Goal: Check status: Check status

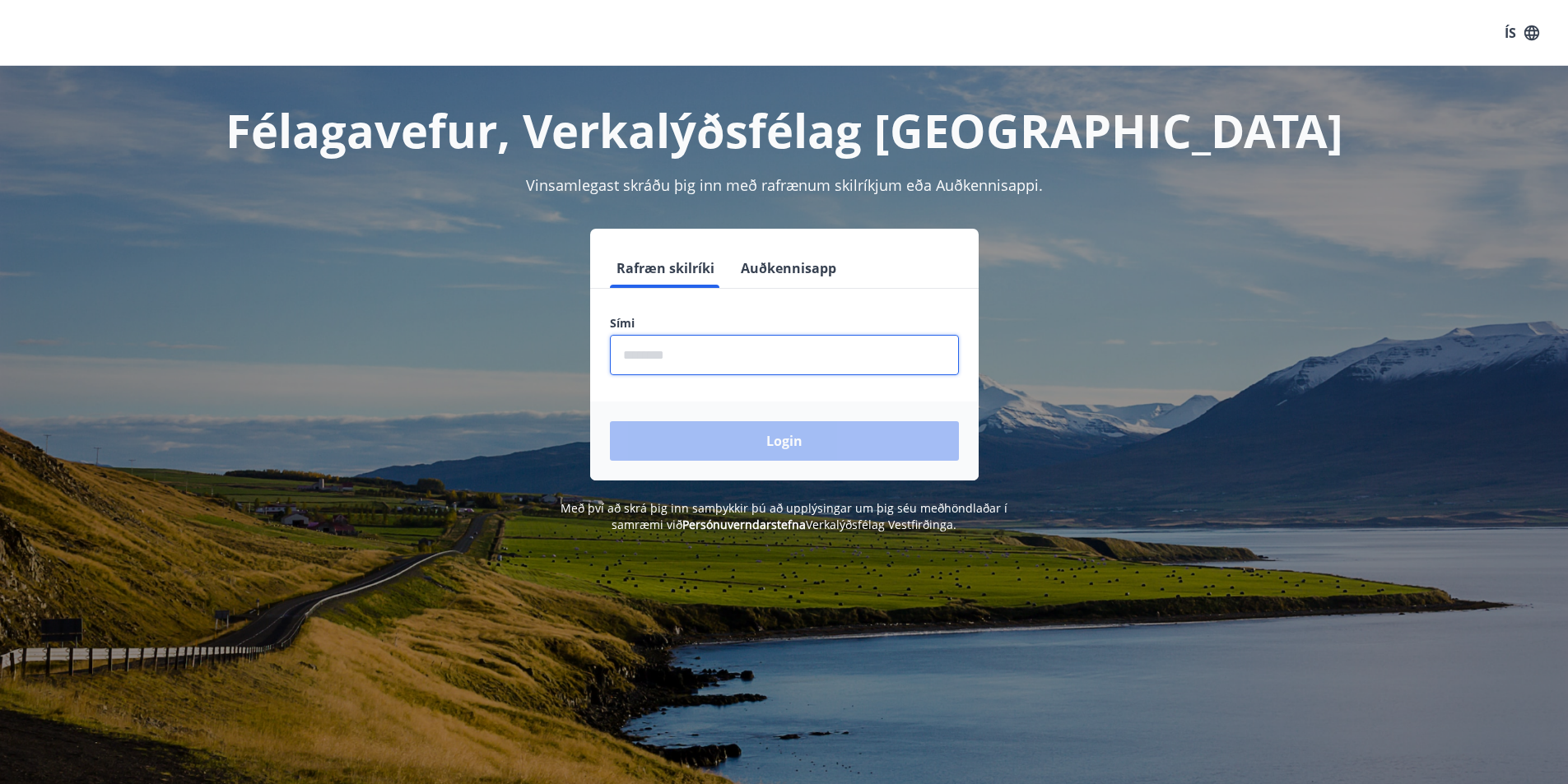
drag, startPoint x: 663, startPoint y: 360, endPoint x: 674, endPoint y: 360, distance: 11.0
click at [663, 360] on input "phone" at bounding box center [784, 355] width 349 height 40
type input "********"
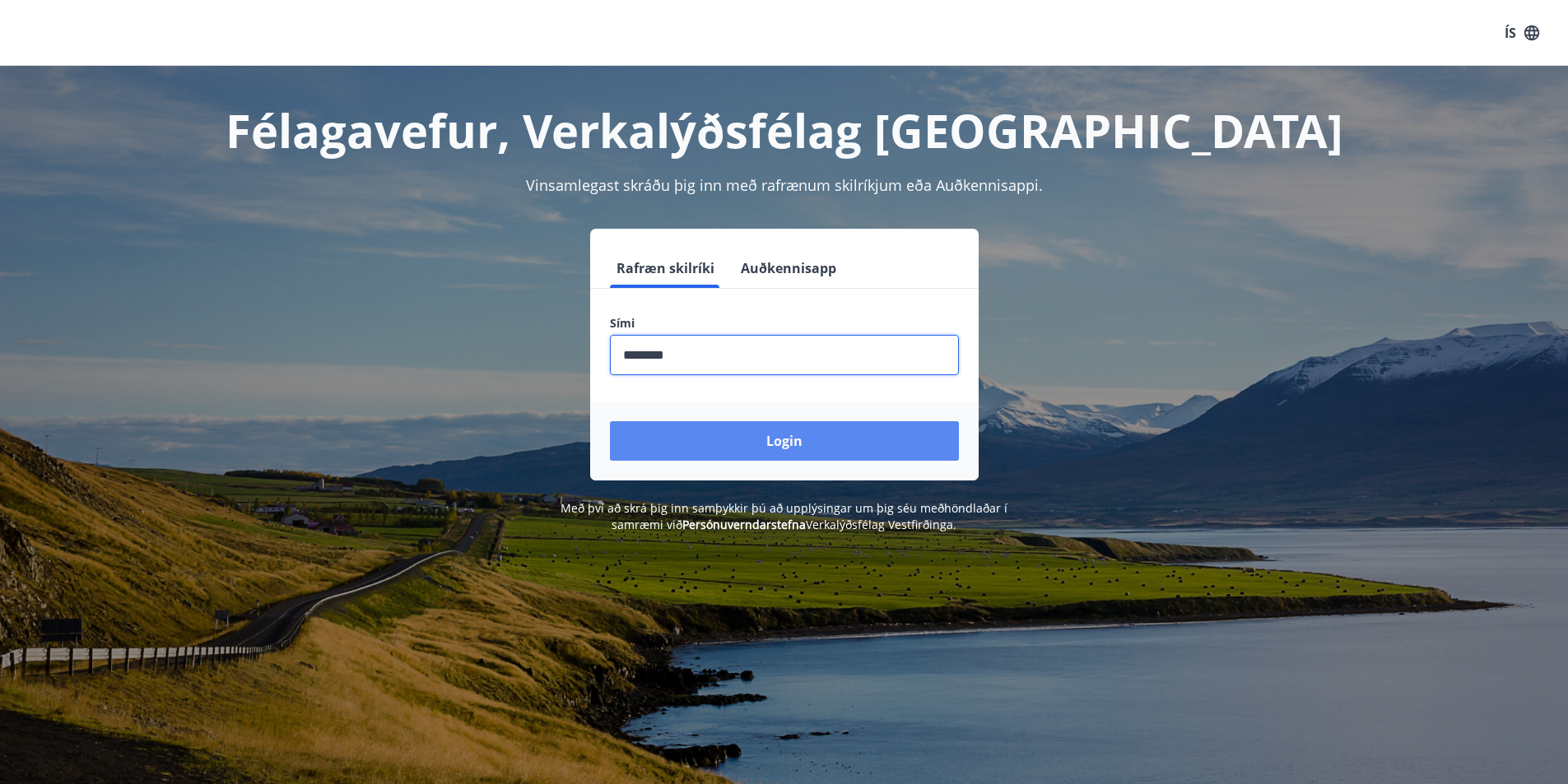
click at [791, 444] on button "Login" at bounding box center [784, 440] width 349 height 39
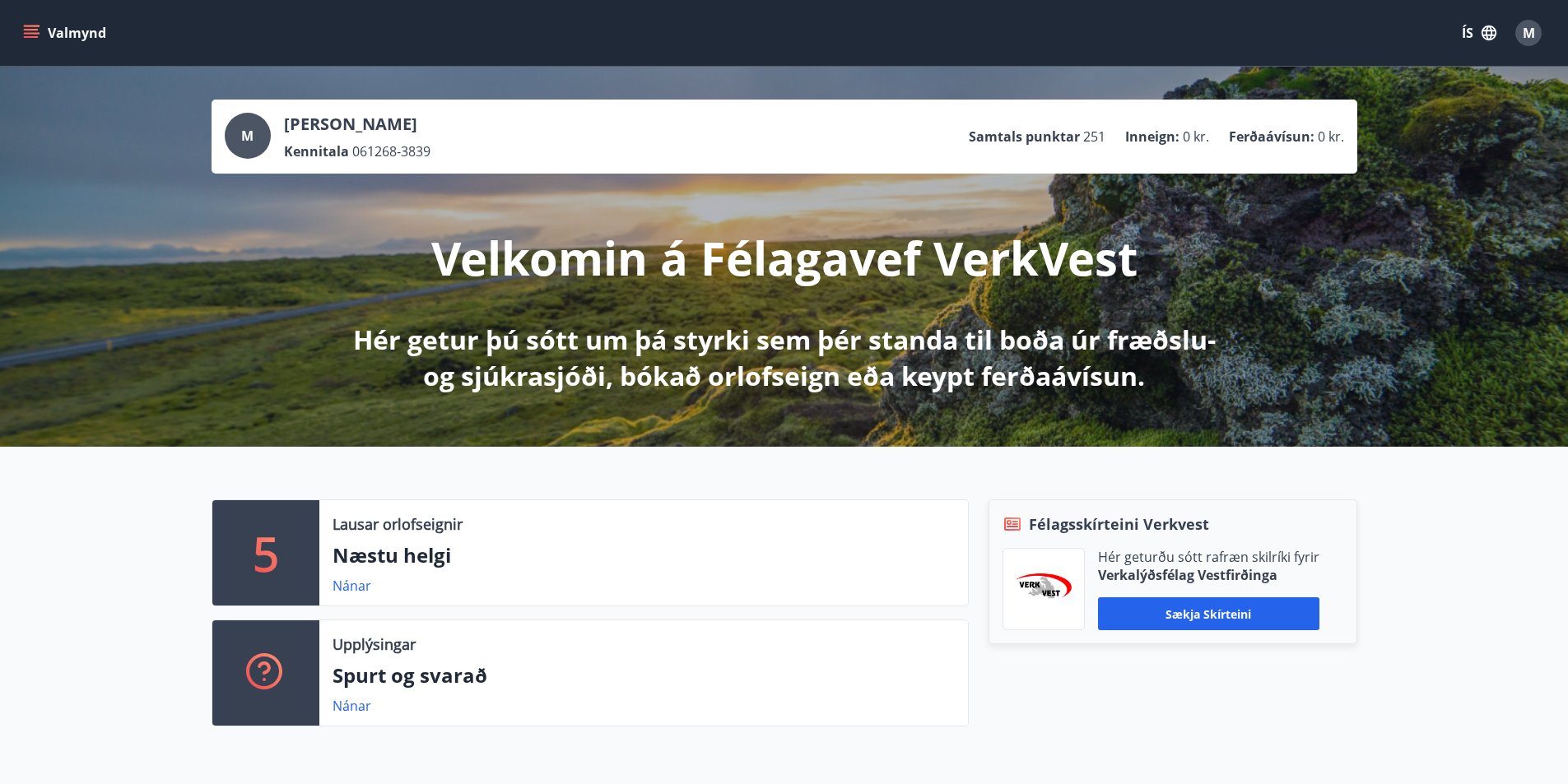
click at [26, 26] on icon "menu" at bounding box center [33, 26] width 18 height 2
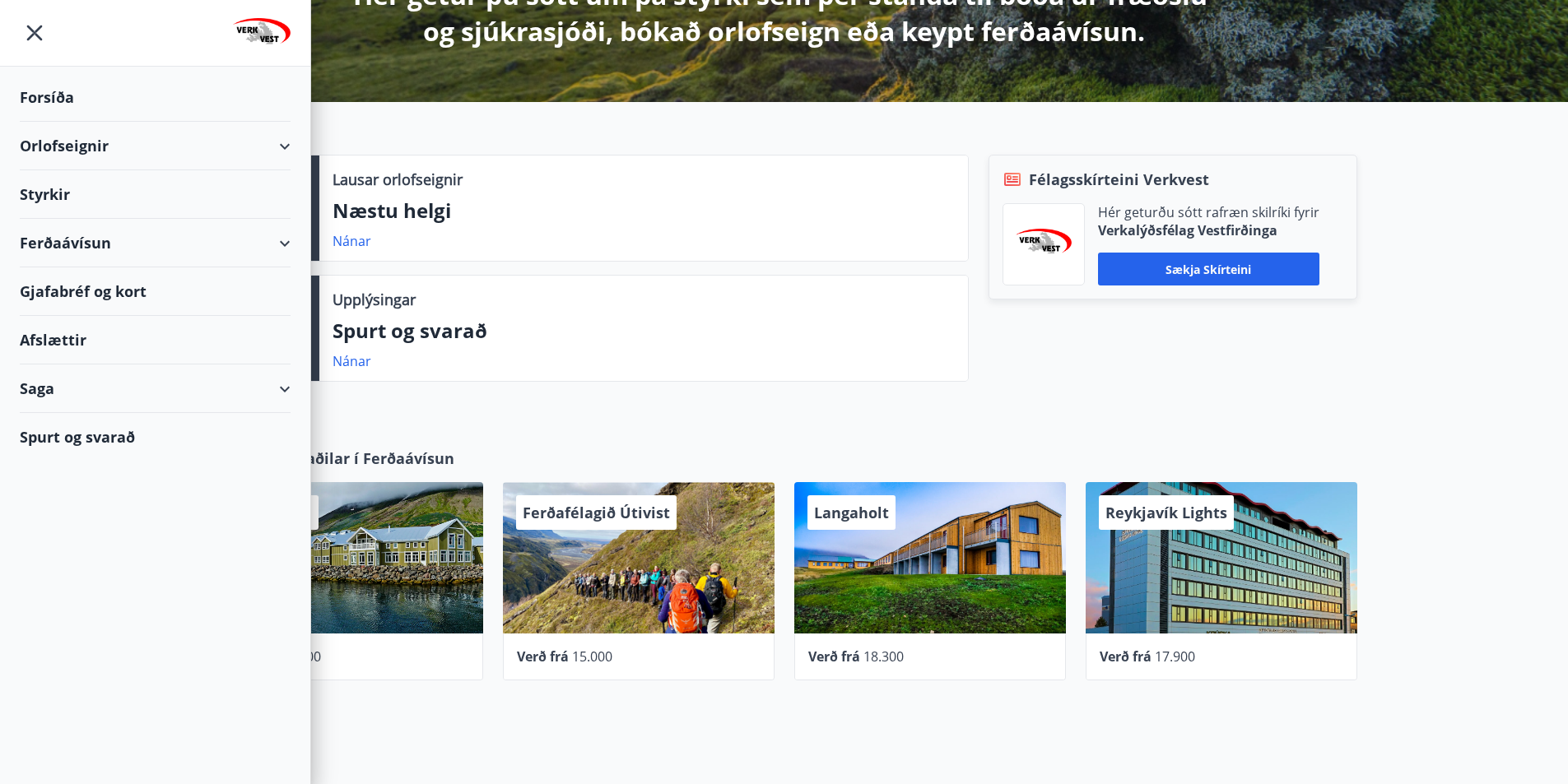
scroll to position [494, 0]
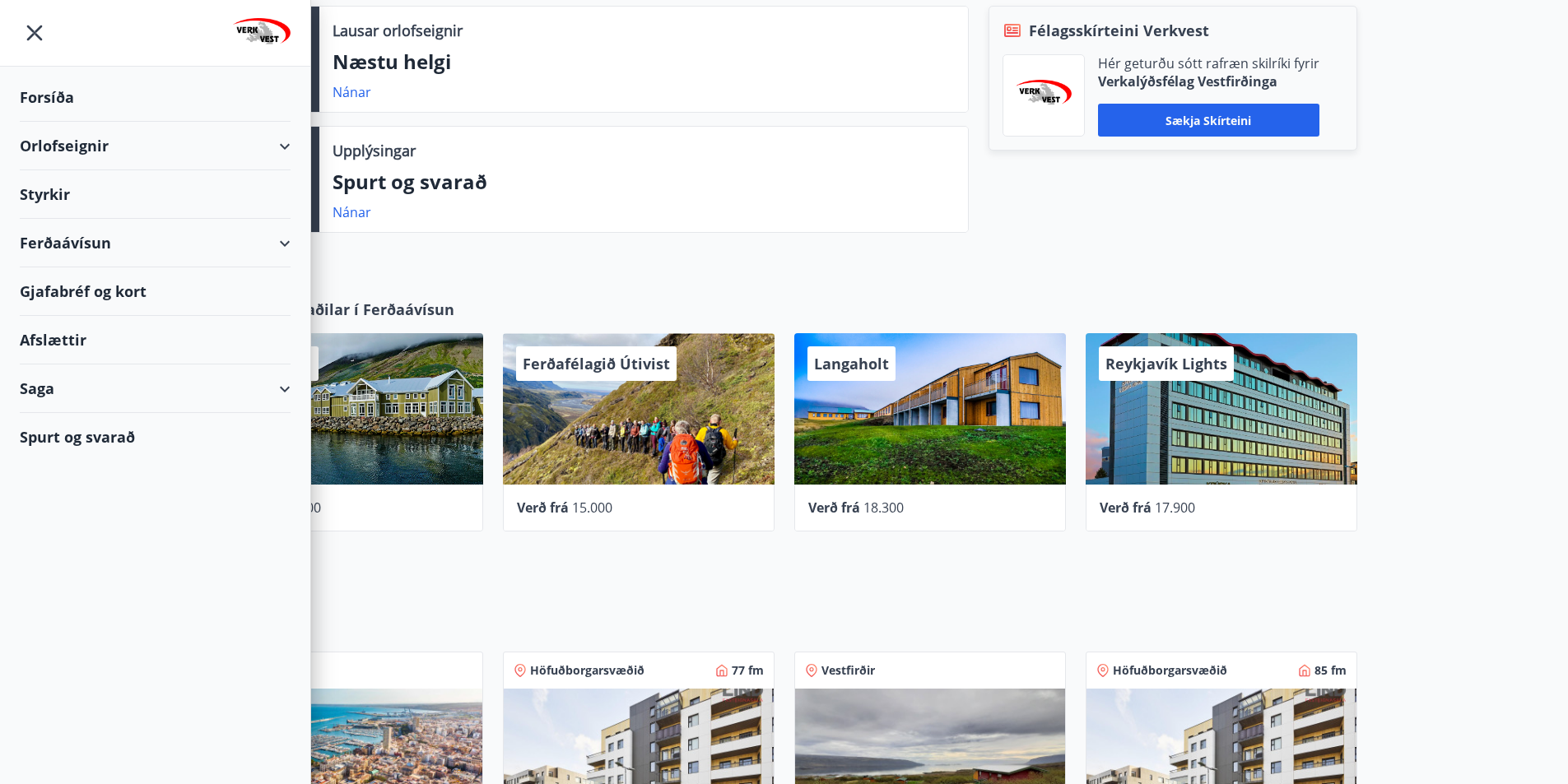
click at [122, 190] on div "Styrkir" at bounding box center [155, 194] width 271 height 48
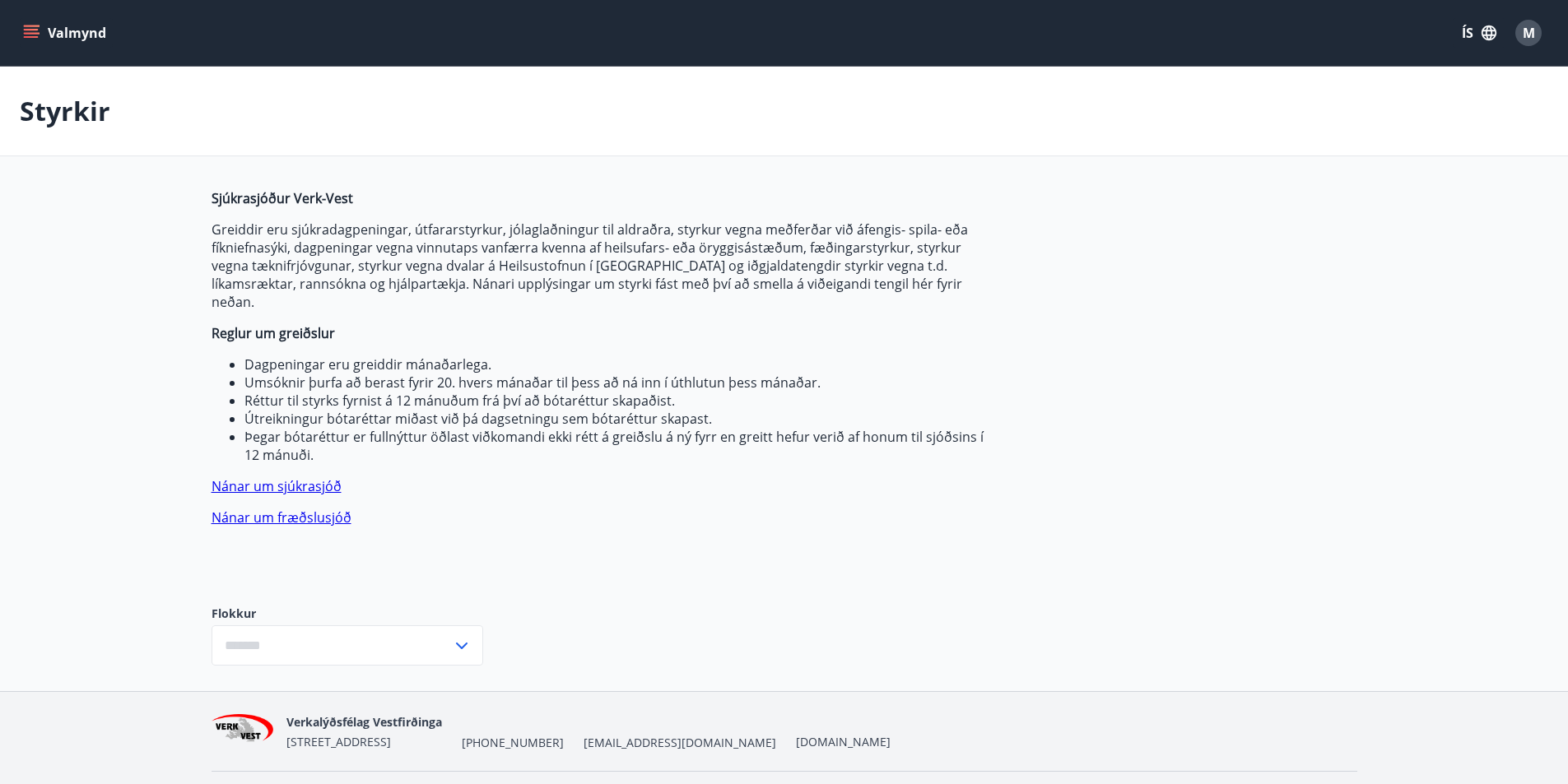
type input "***"
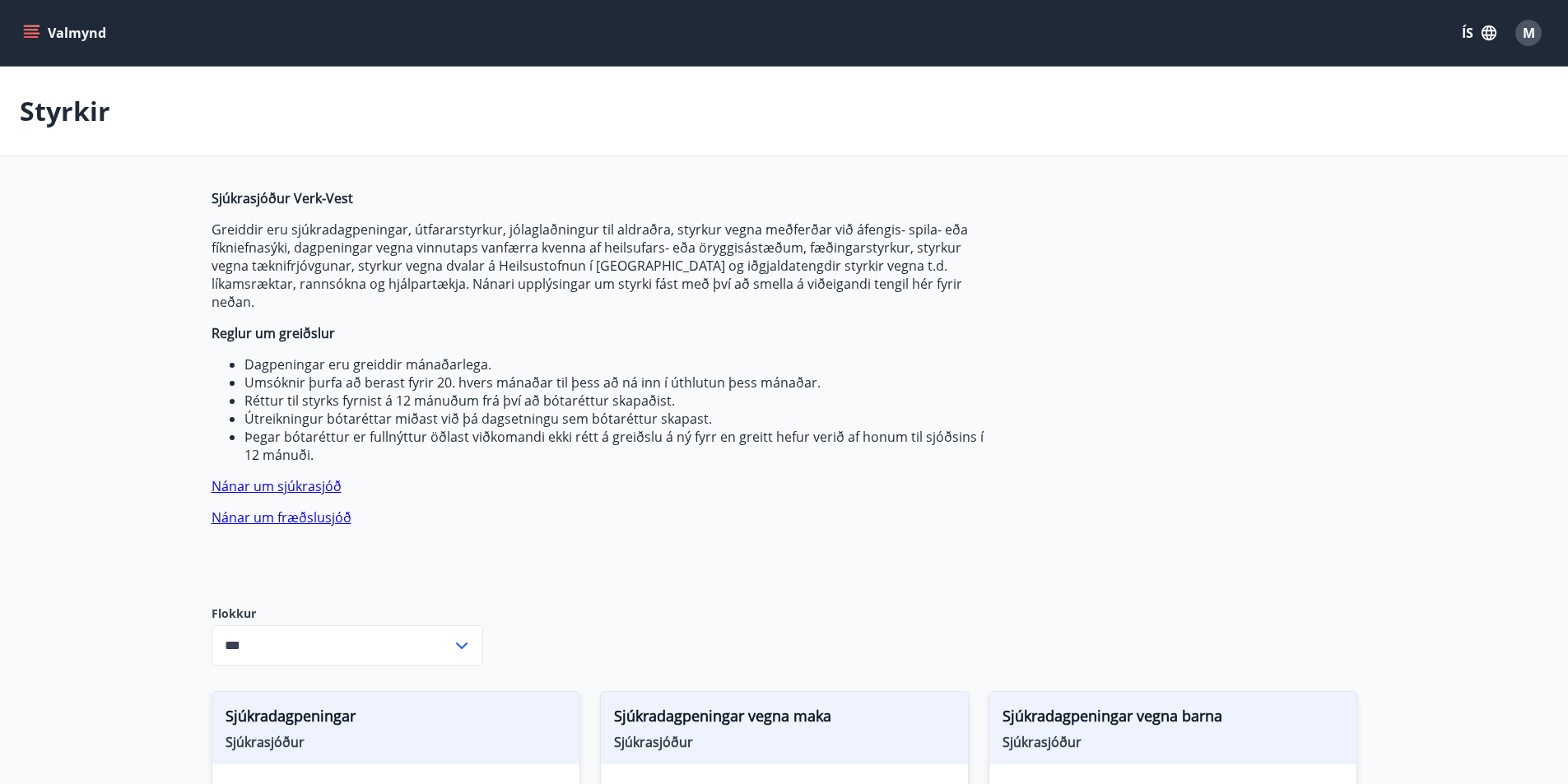
click at [32, 37] on icon "menu" at bounding box center [31, 37] width 15 height 2
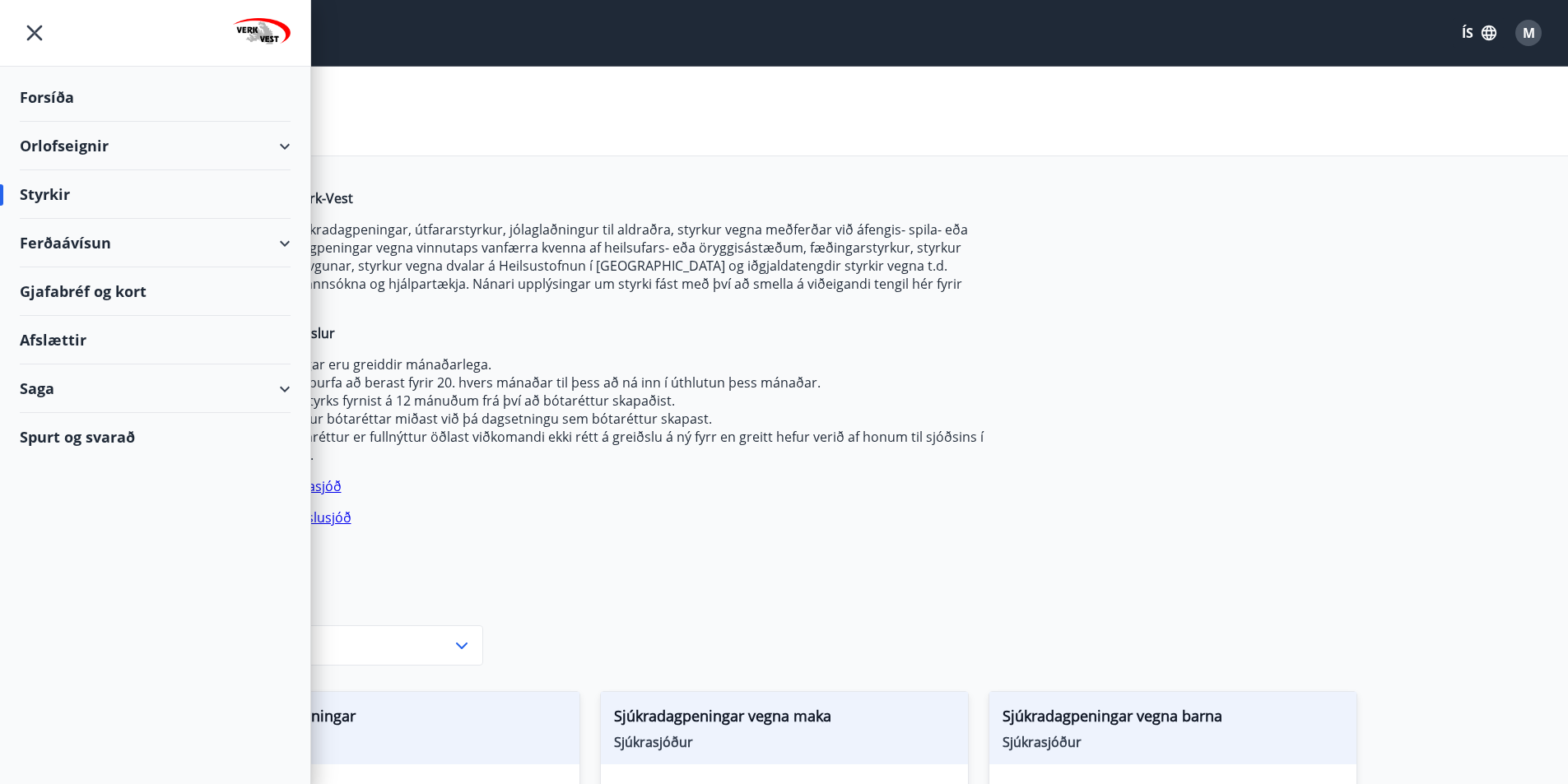
click at [100, 388] on div "Saga" at bounding box center [155, 388] width 271 height 48
click at [70, 496] on div "Umsóknir" at bounding box center [155, 500] width 244 height 35
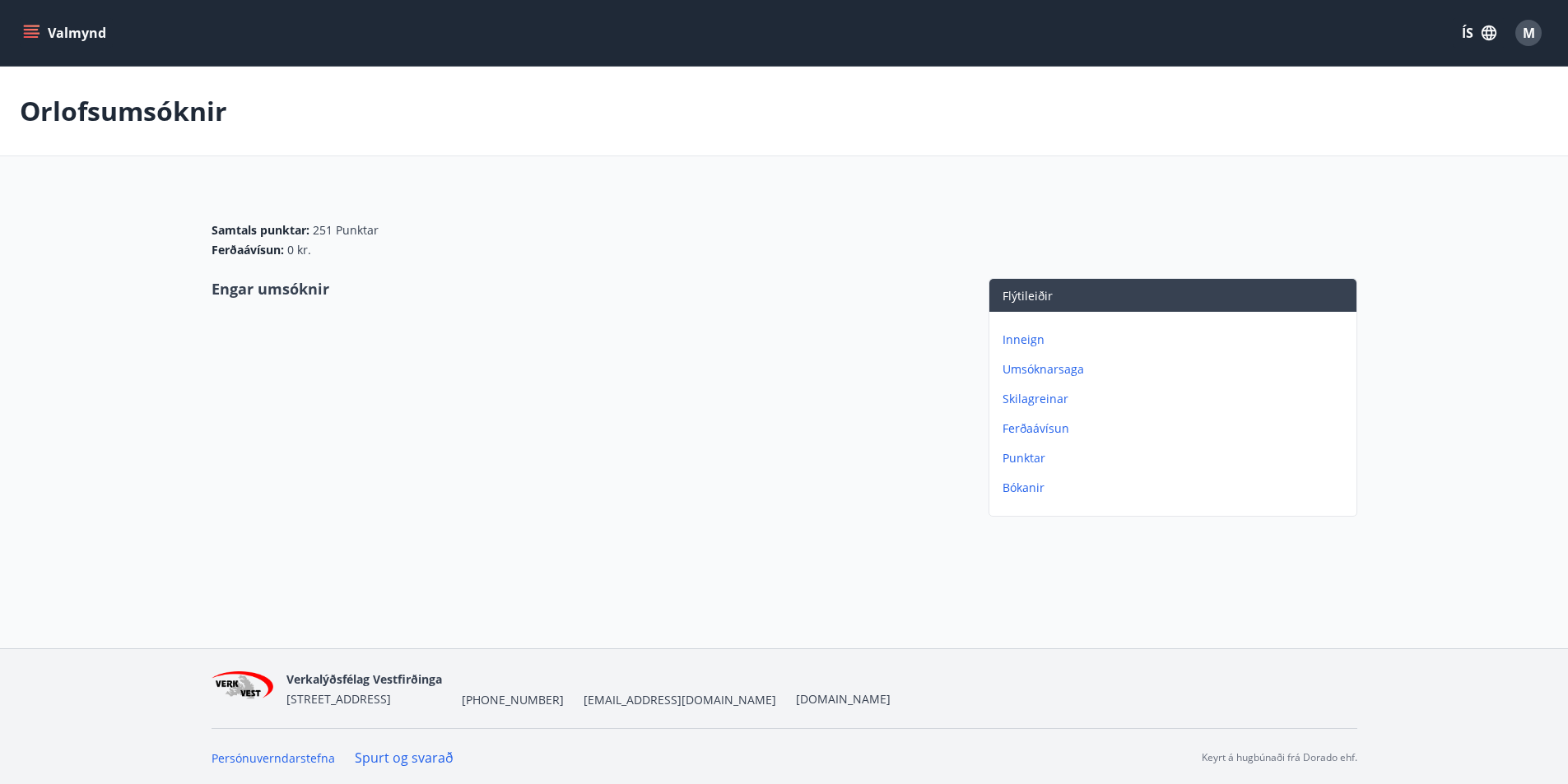
scroll to position [3, 0]
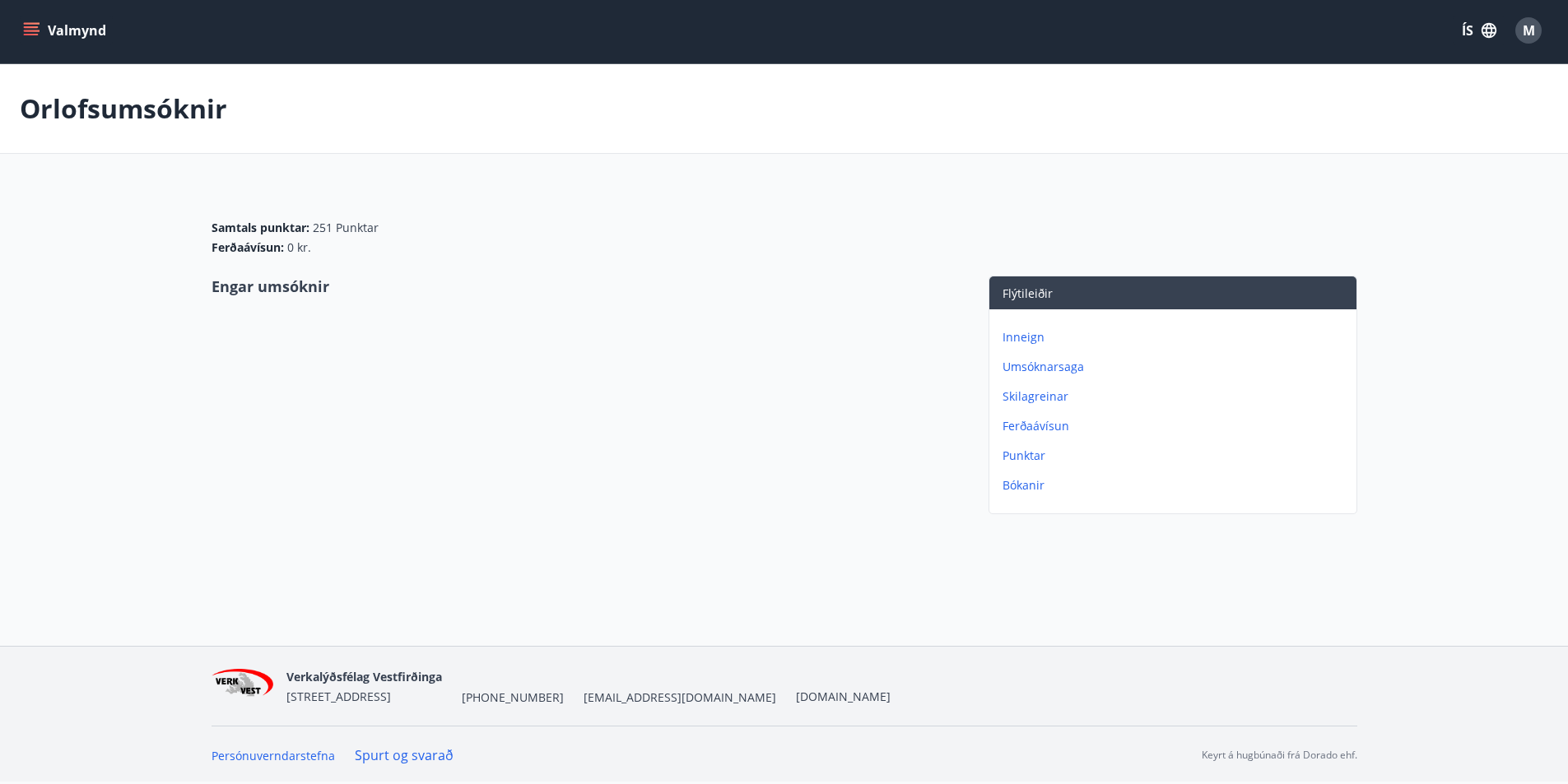
click at [1029, 365] on p "Umsóknarsaga" at bounding box center [1176, 367] width 348 height 16
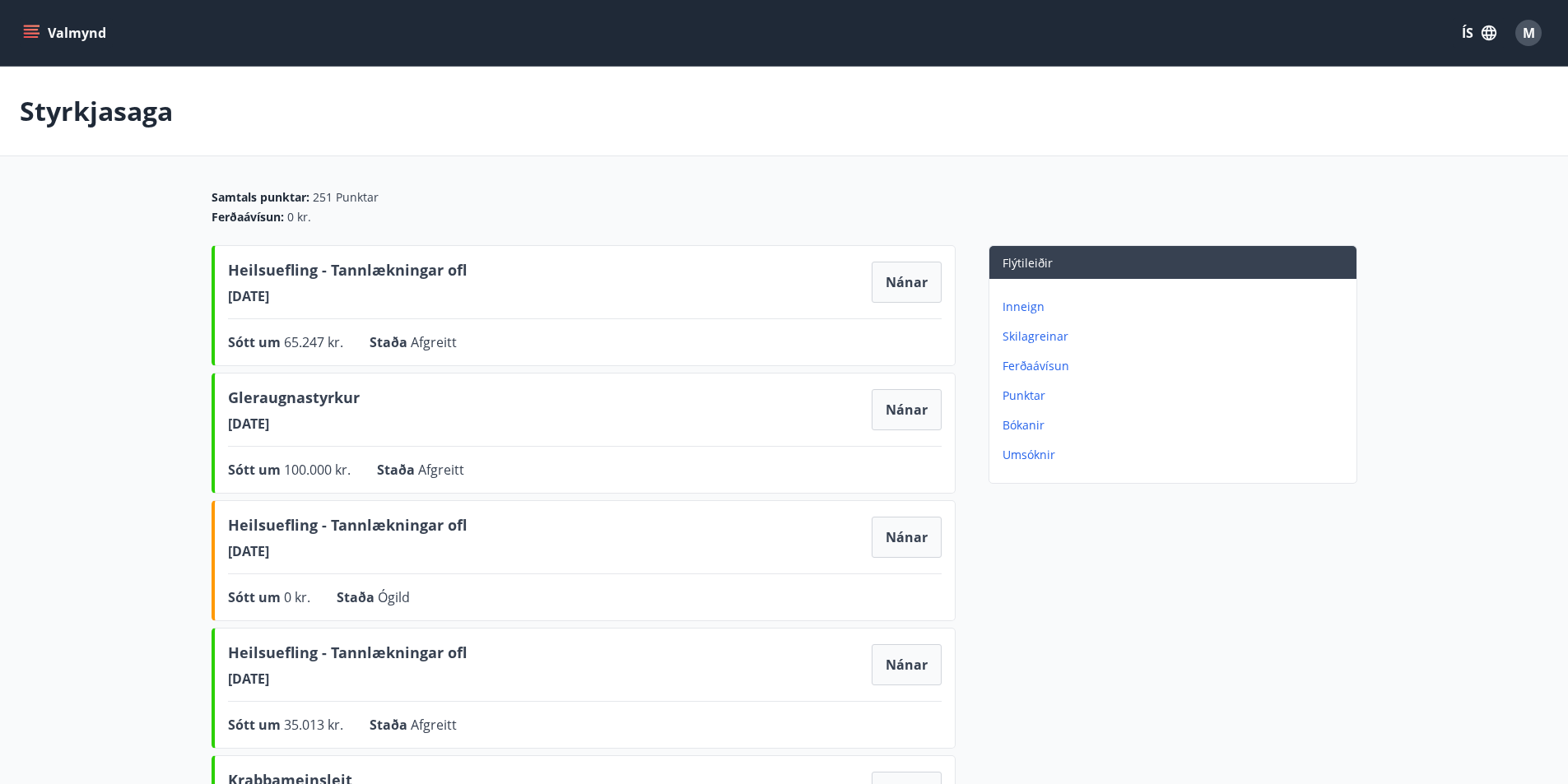
click at [32, 31] on icon "menu" at bounding box center [31, 33] width 16 height 16
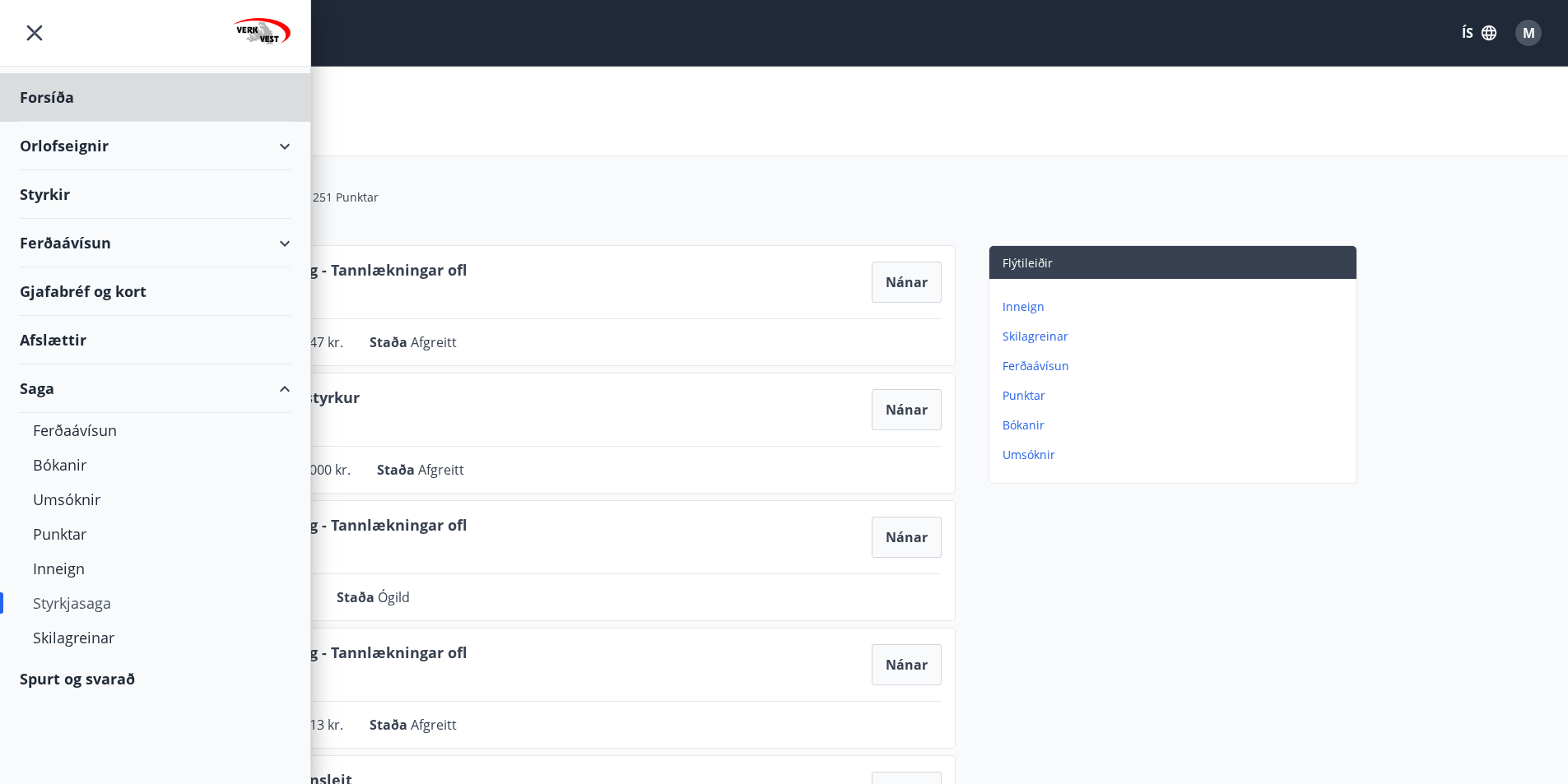
click at [81, 196] on div "Styrkir" at bounding box center [155, 194] width 271 height 48
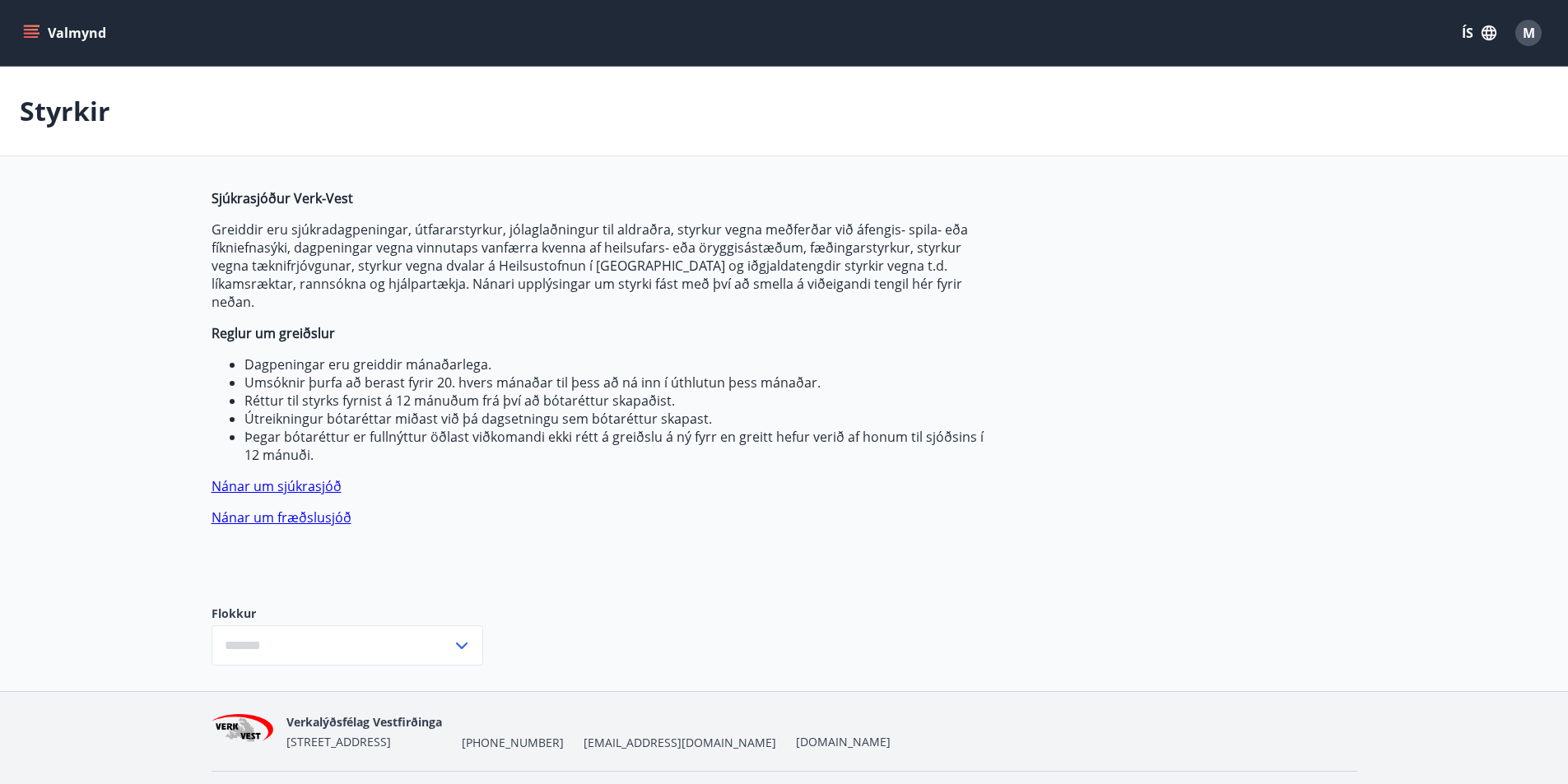
type input "***"
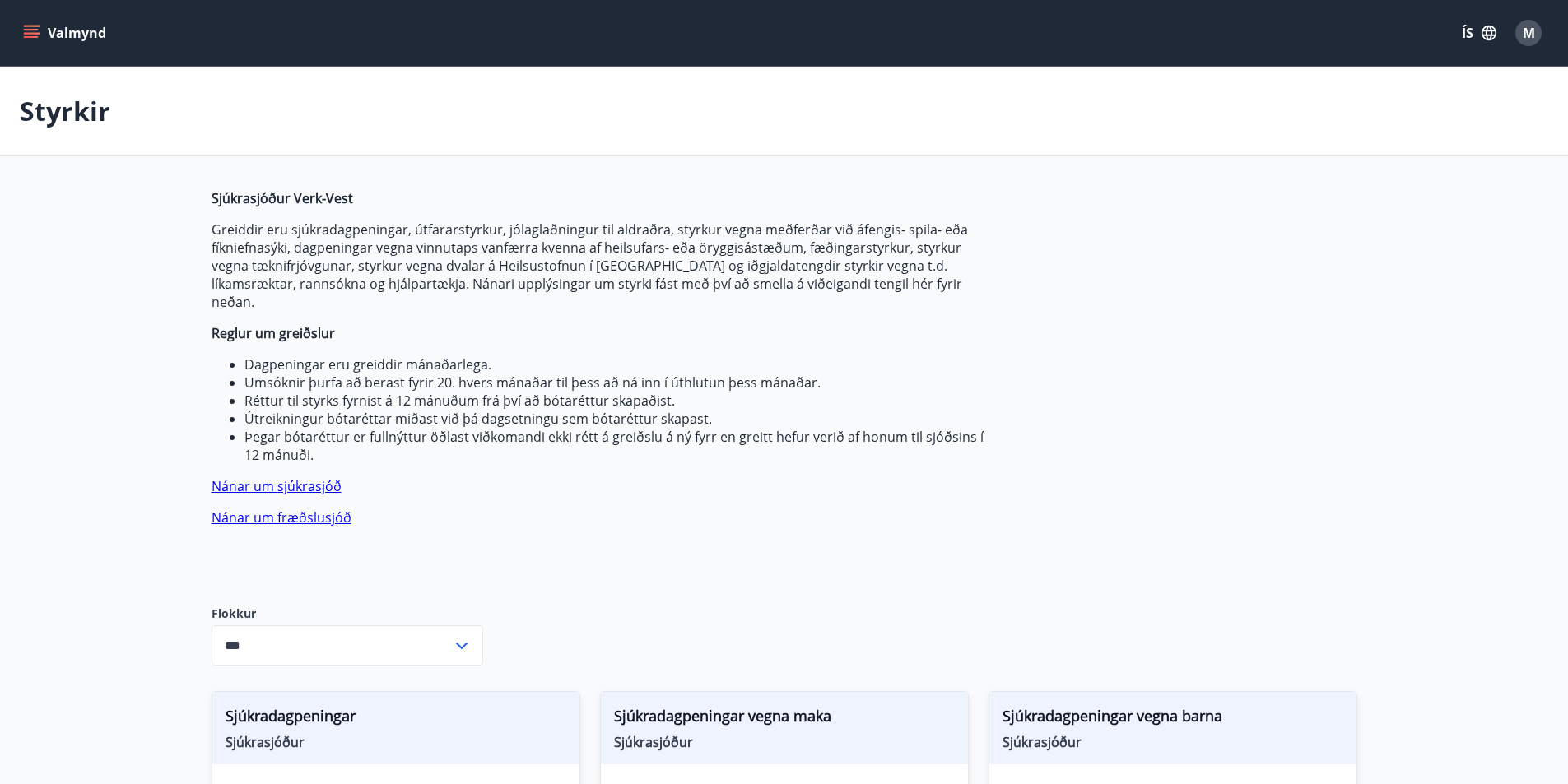
click at [24, 33] on icon "menu" at bounding box center [33, 33] width 18 height 2
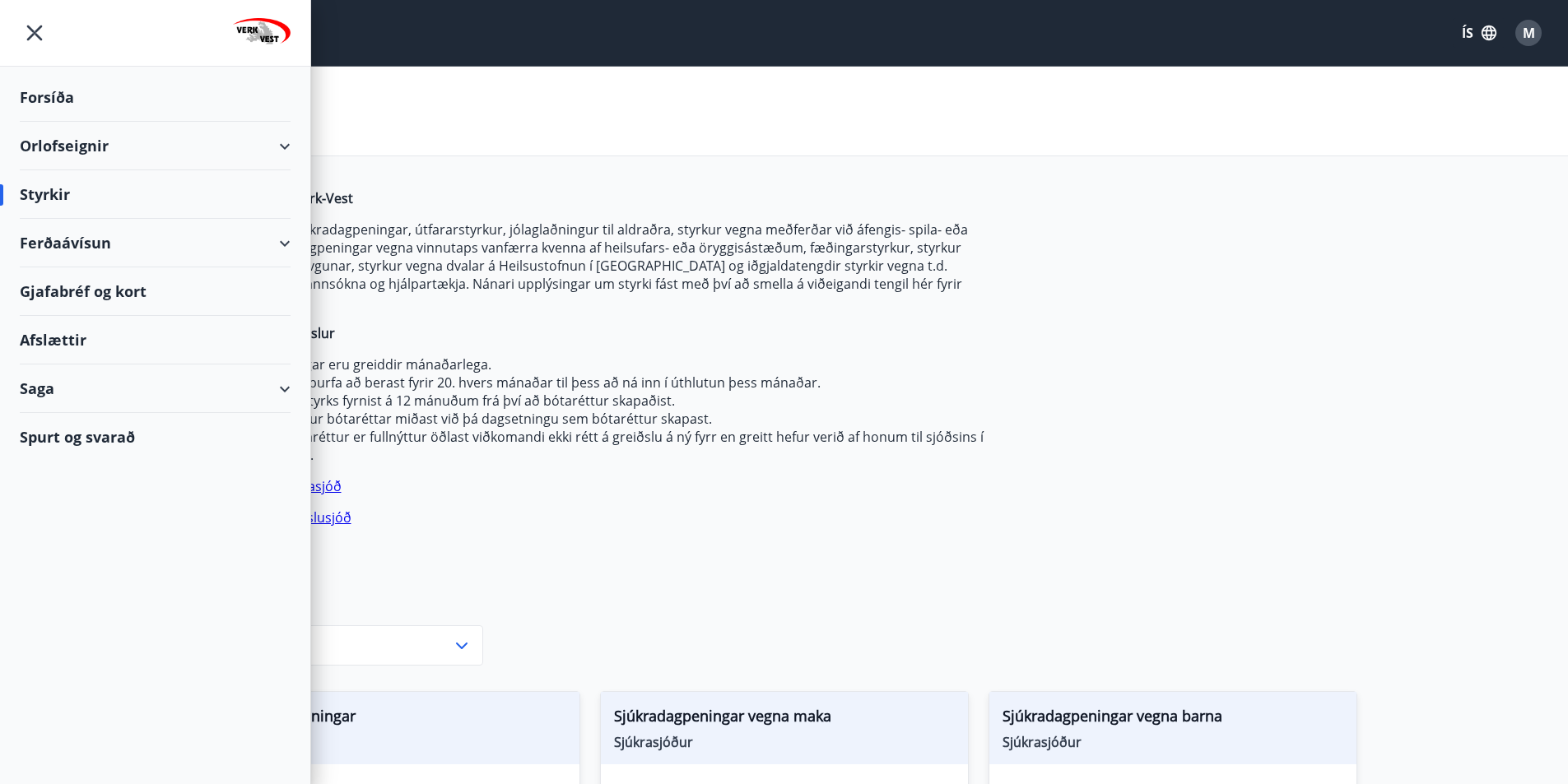
click at [47, 388] on div "Saga" at bounding box center [155, 388] width 271 height 48
click at [78, 502] on div "Umsóknir" at bounding box center [155, 500] width 244 height 35
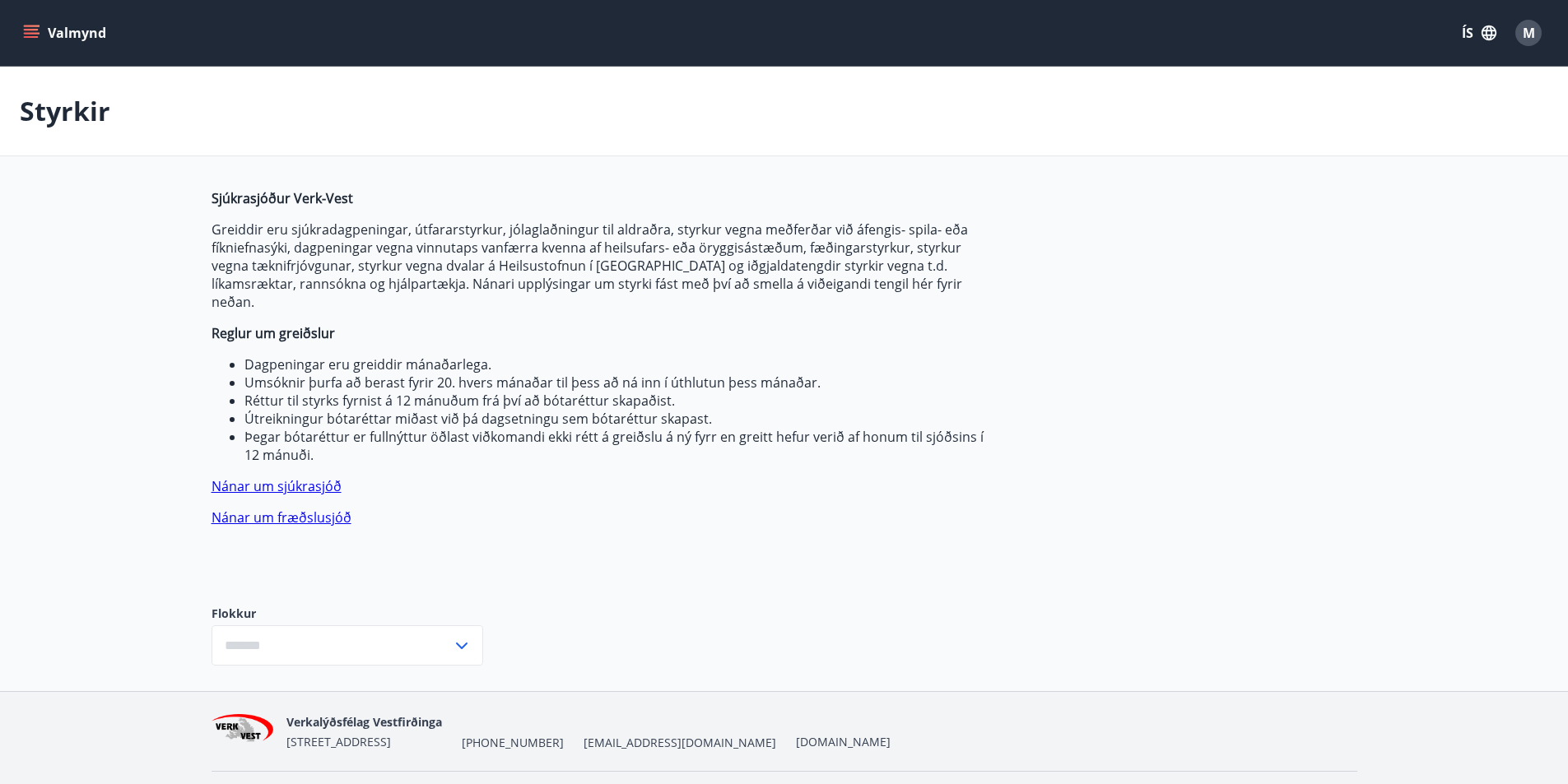
click at [27, 35] on icon "menu" at bounding box center [31, 33] width 16 height 16
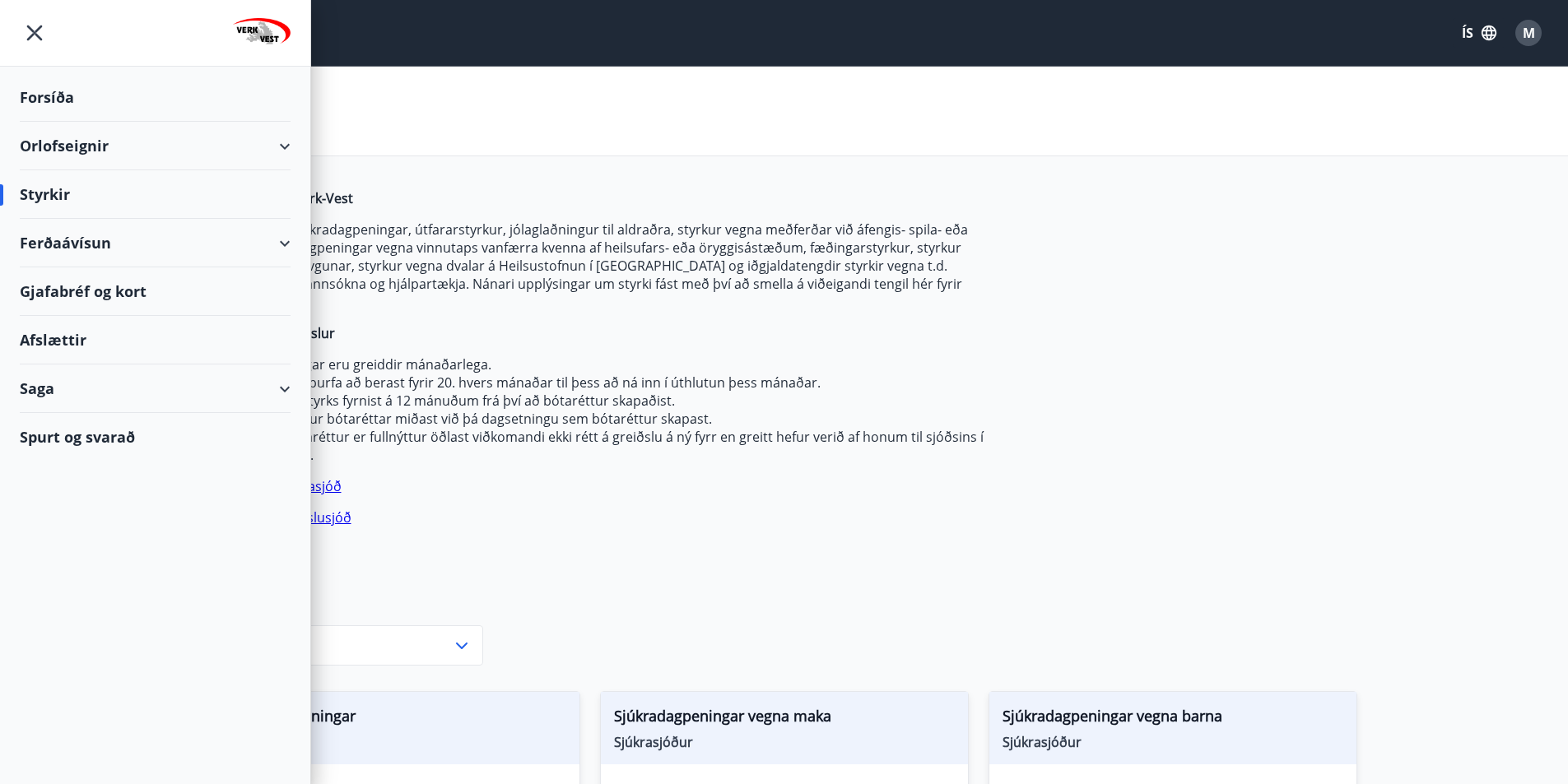
type input "***"
click at [114, 378] on div "Saga" at bounding box center [155, 388] width 271 height 48
click at [122, 600] on div "Styrkjasaga" at bounding box center [155, 603] width 244 height 35
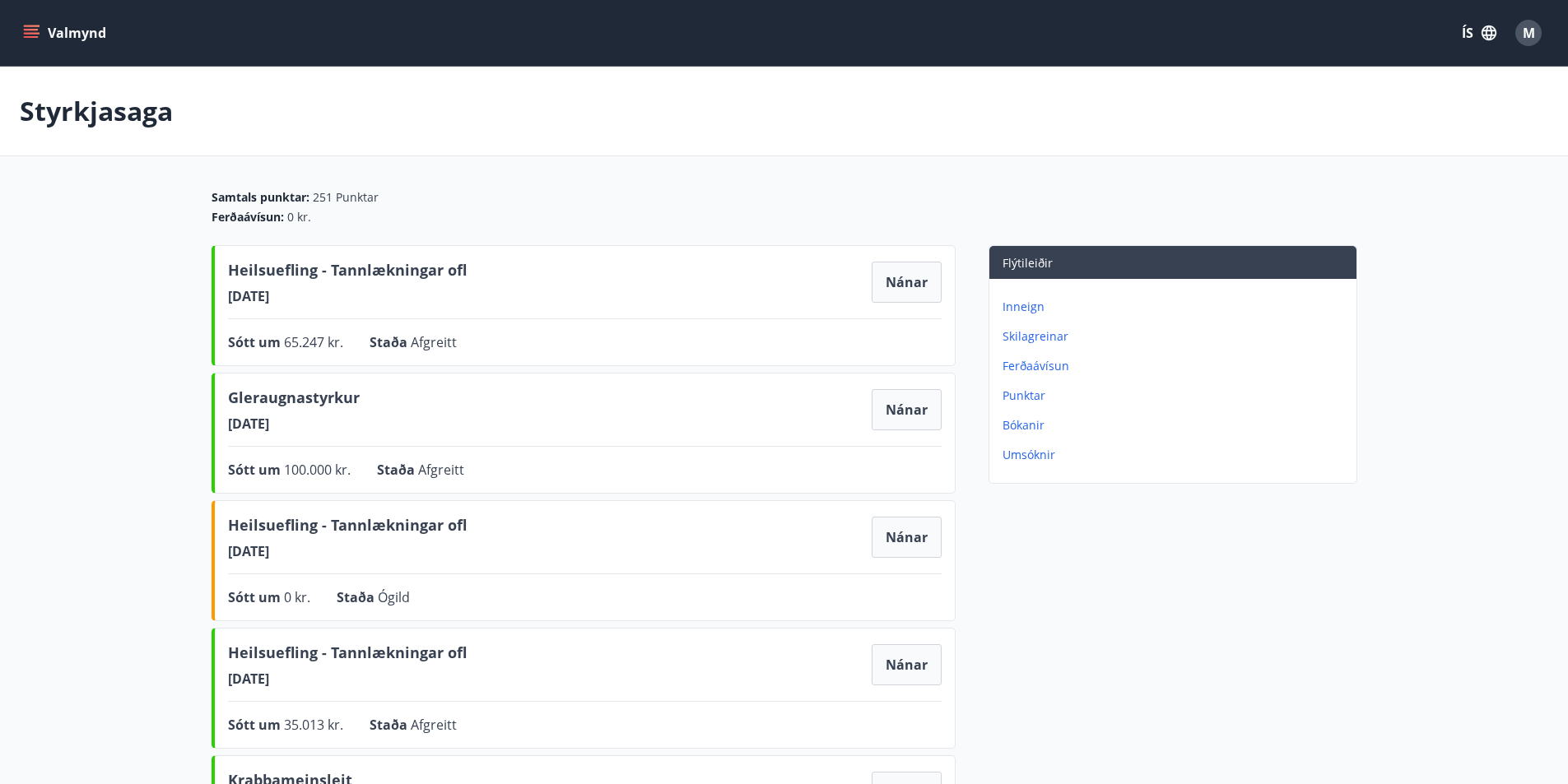
click at [1532, 38] on span "M" at bounding box center [1530, 33] width 13 height 18
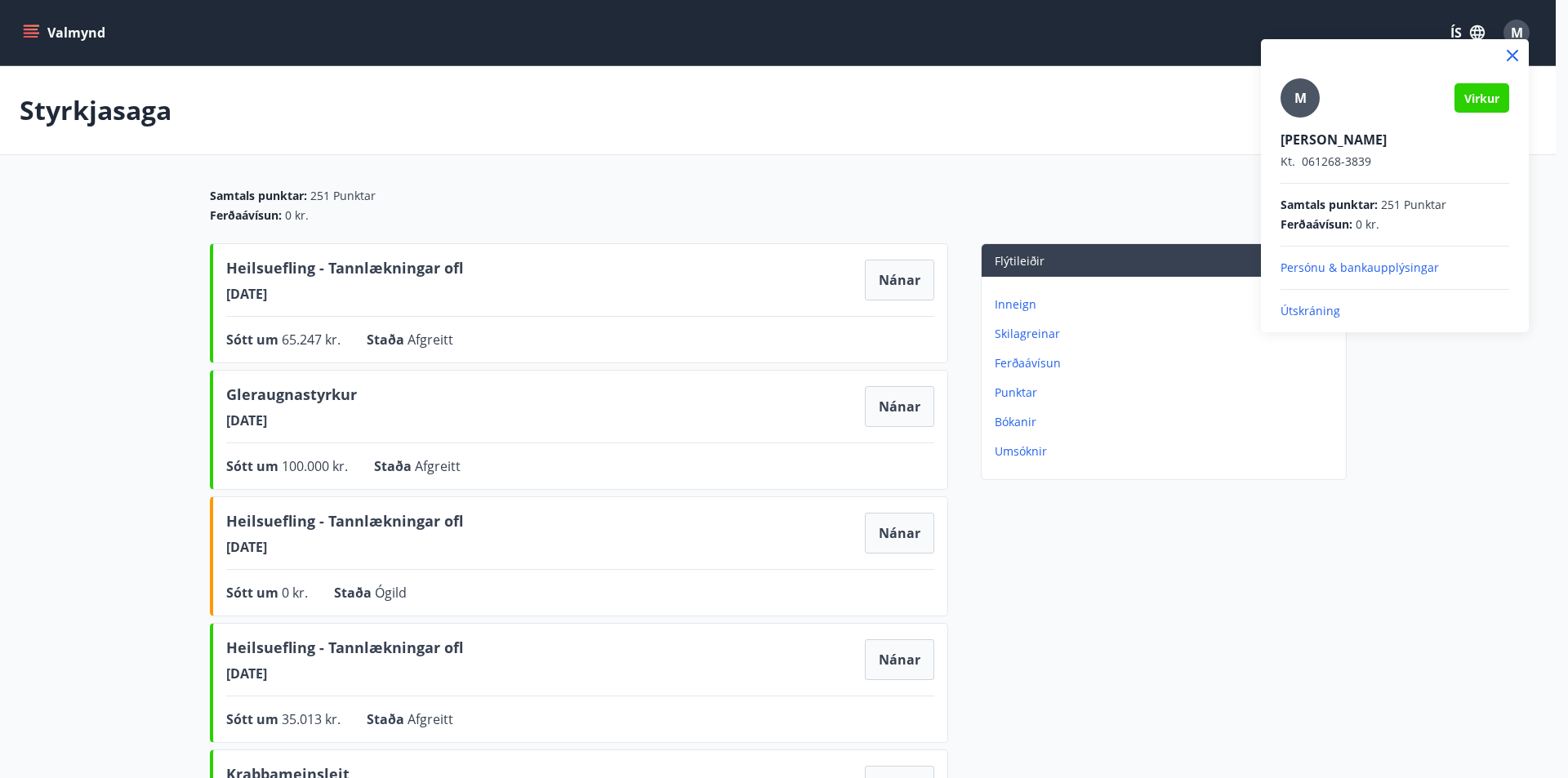
click at [1324, 313] on p "Útskráning" at bounding box center [1394, 311] width 229 height 16
